Goal: Information Seeking & Learning: Learn about a topic

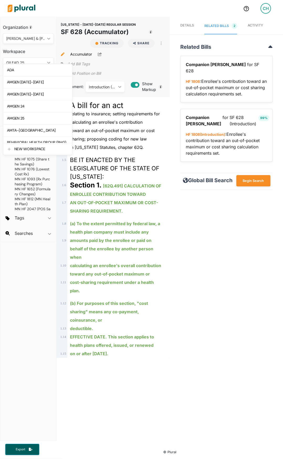
scroll to position [131, 0]
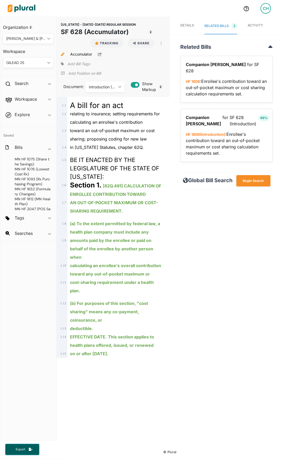
click at [162, 15] on div at bounding box center [122, 8] width 234 height 18
click at [48, 66] on div "GILEAD 25 ic_keyboard_arrow_down" at bounding box center [28, 62] width 51 height 10
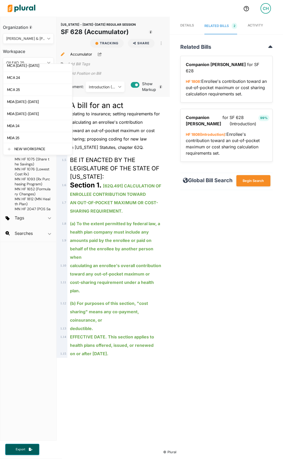
scroll to position [289, 0]
click at [30, 129] on link "MDA 25" at bounding box center [37, 131] width 69 height 12
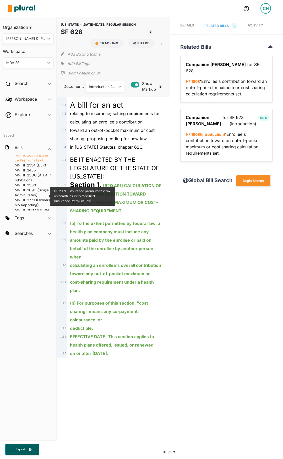
scroll to position [236, 0]
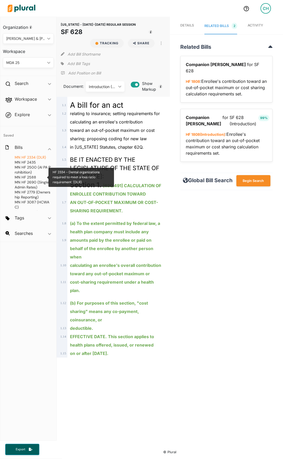
click at [26, 160] on span "HF 2334 (DLR)" at bounding box center [34, 157] width 24 height 5
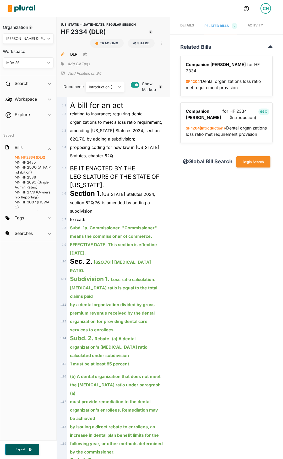
click at [186, 22] on link "Details" at bounding box center [187, 26] width 14 height 16
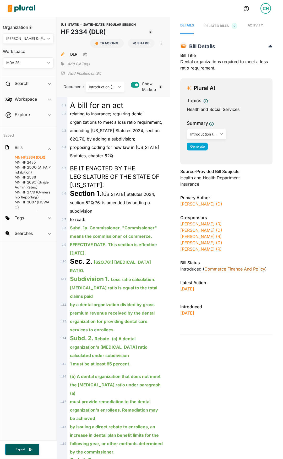
click at [227, 267] on link "Commerce Finance and Policy" at bounding box center [235, 268] width 61 height 5
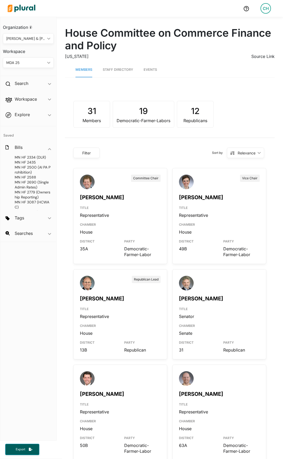
click at [256, 55] on link "Source Link" at bounding box center [263, 56] width 23 height 5
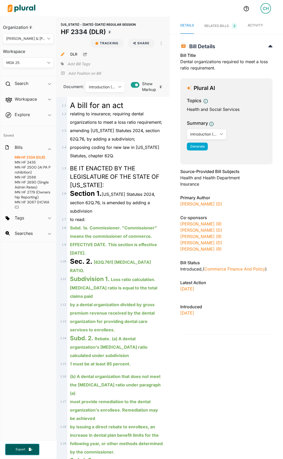
click at [218, 27] on div "RELATED BILLS 2" at bounding box center [221, 26] width 33 height 6
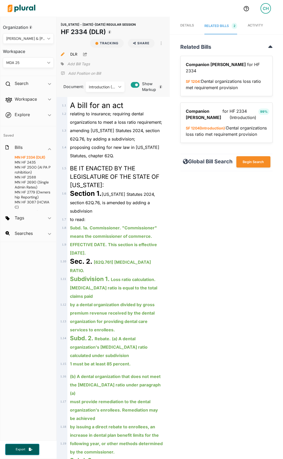
click at [182, 26] on span "Details" at bounding box center [187, 25] width 14 height 4
